Goal: Task Accomplishment & Management: Use online tool/utility

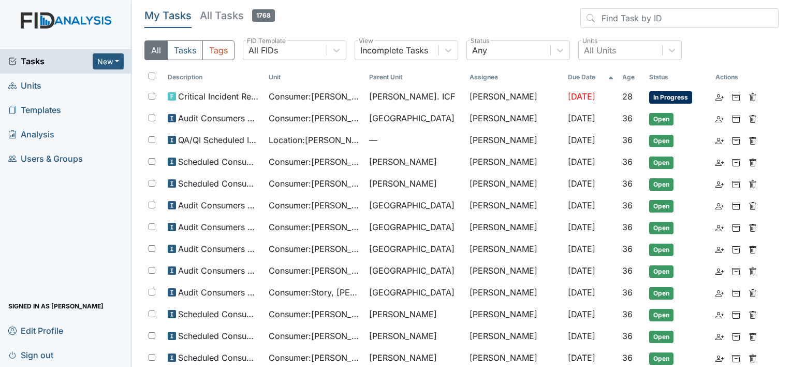
click at [52, 84] on link "Units" at bounding box center [66, 86] width 132 height 24
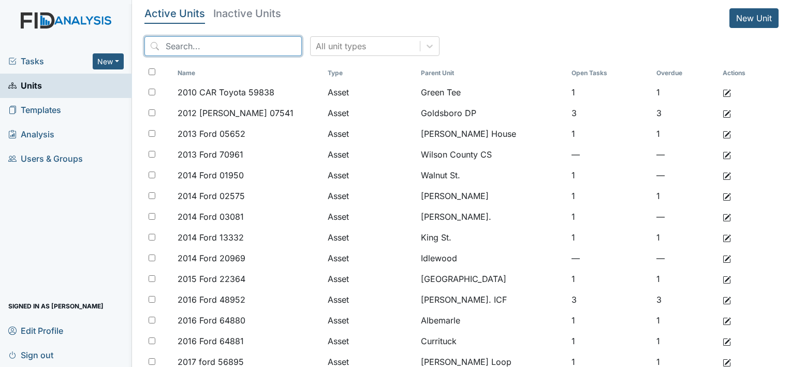
click at [182, 49] on input "search" at bounding box center [222, 46] width 157 height 20
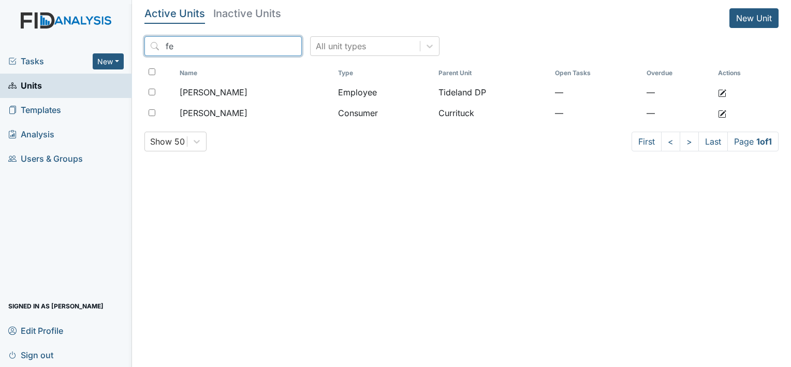
type input "f"
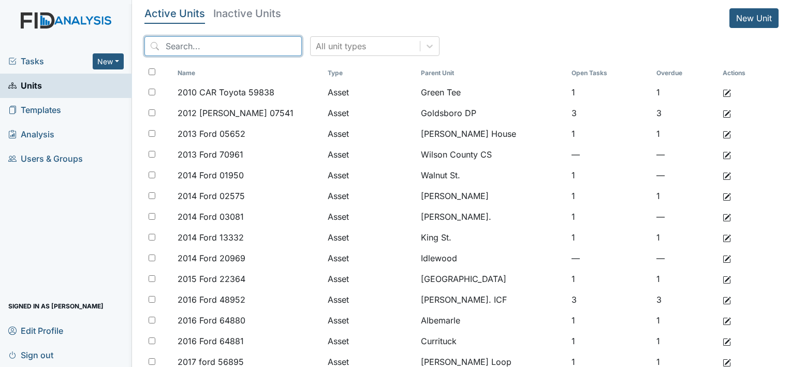
type input "p"
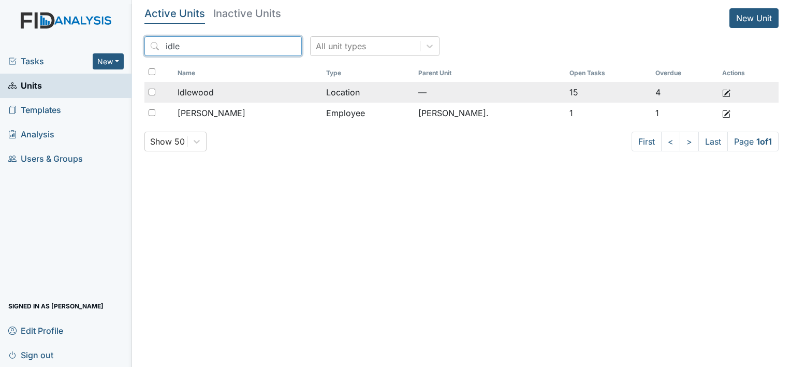
type input "idle"
click at [237, 96] on div "Idlewood" at bounding box center [248, 92] width 140 height 12
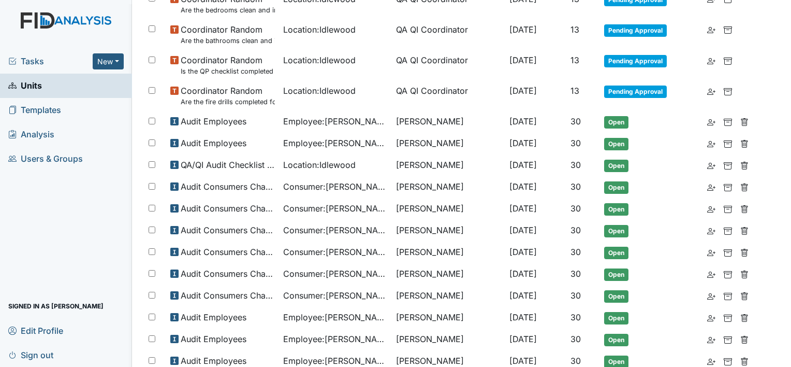
scroll to position [392, 0]
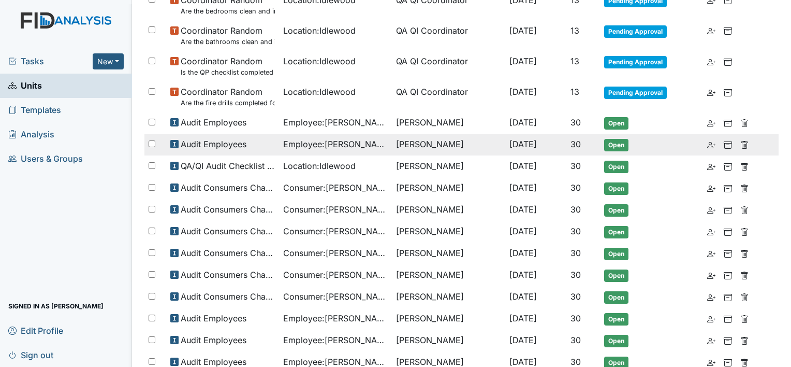
click at [153, 146] on div at bounding box center [155, 144] width 22 height 21
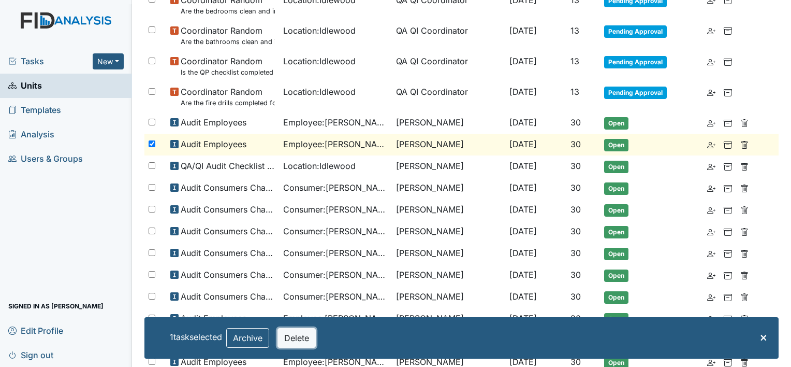
click at [311, 339] on button "Delete" at bounding box center [297, 338] width 38 height 20
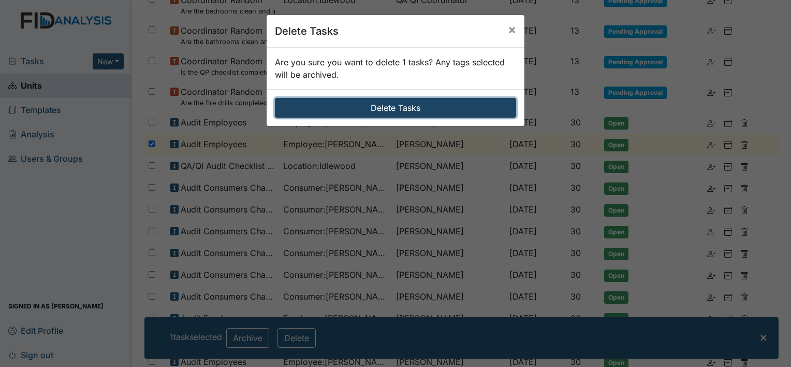
click at [441, 113] on button "Delete Tasks" at bounding box center [395, 108] width 241 height 20
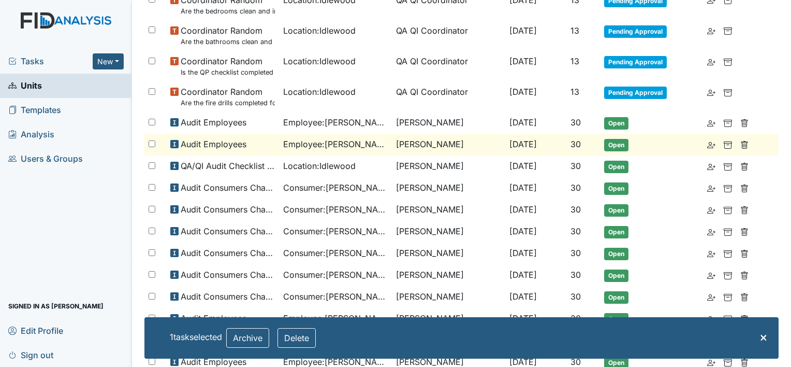
checkbox input "false"
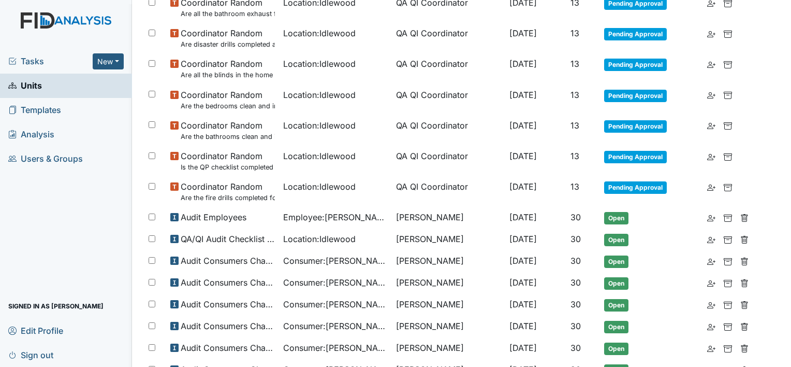
scroll to position [0, 0]
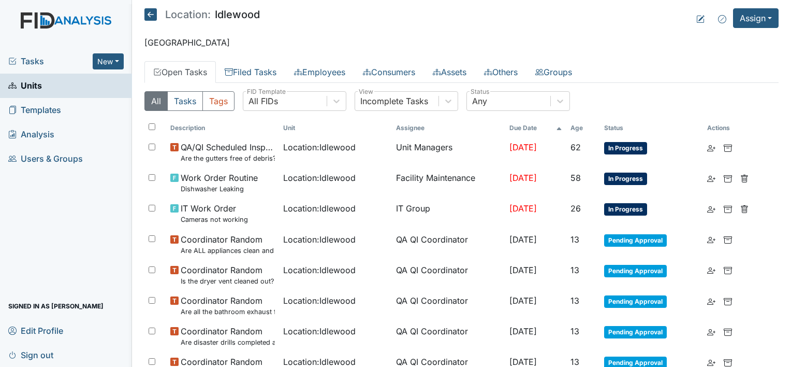
click at [86, 18] on img at bounding box center [66, 30] width 132 height 37
click at [85, 21] on img at bounding box center [66, 30] width 132 height 37
click at [19, 83] on span "Units" at bounding box center [25, 86] width 34 height 16
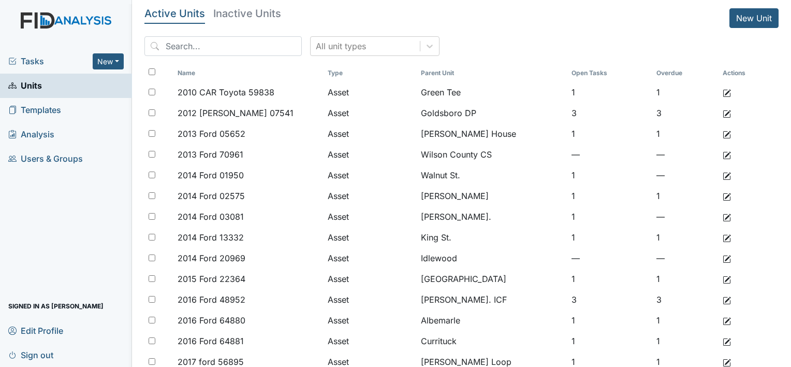
click at [18, 63] on span "Tasks" at bounding box center [50, 61] width 84 height 12
